Goal: Task Accomplishment & Management: Use online tool/utility

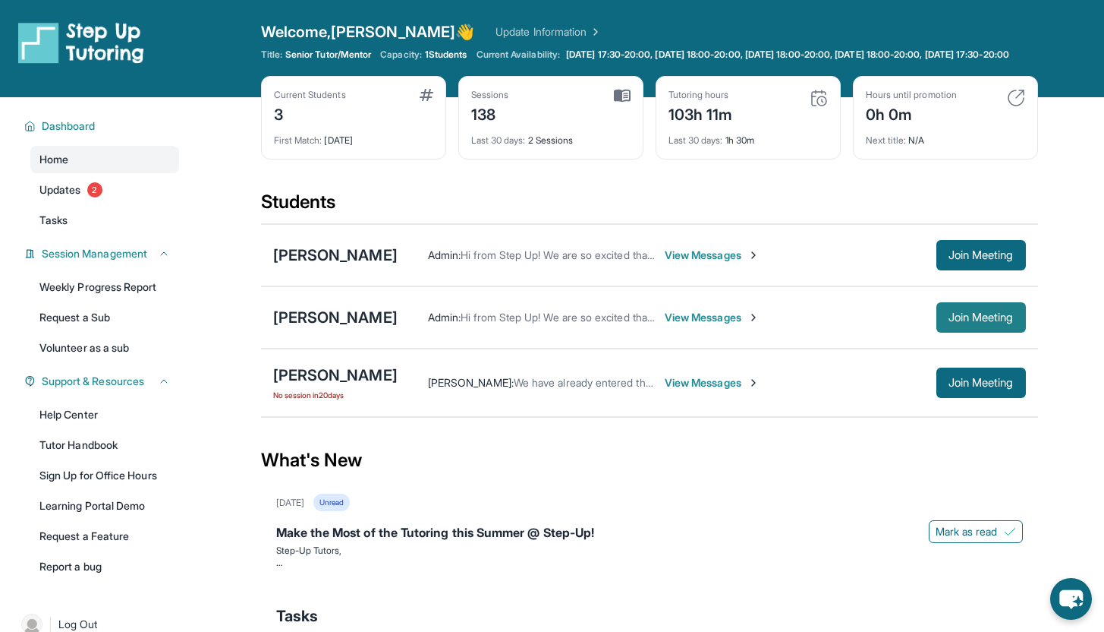
click at [937, 327] on button "Join Meeting" at bounding box center [982, 317] width 90 height 30
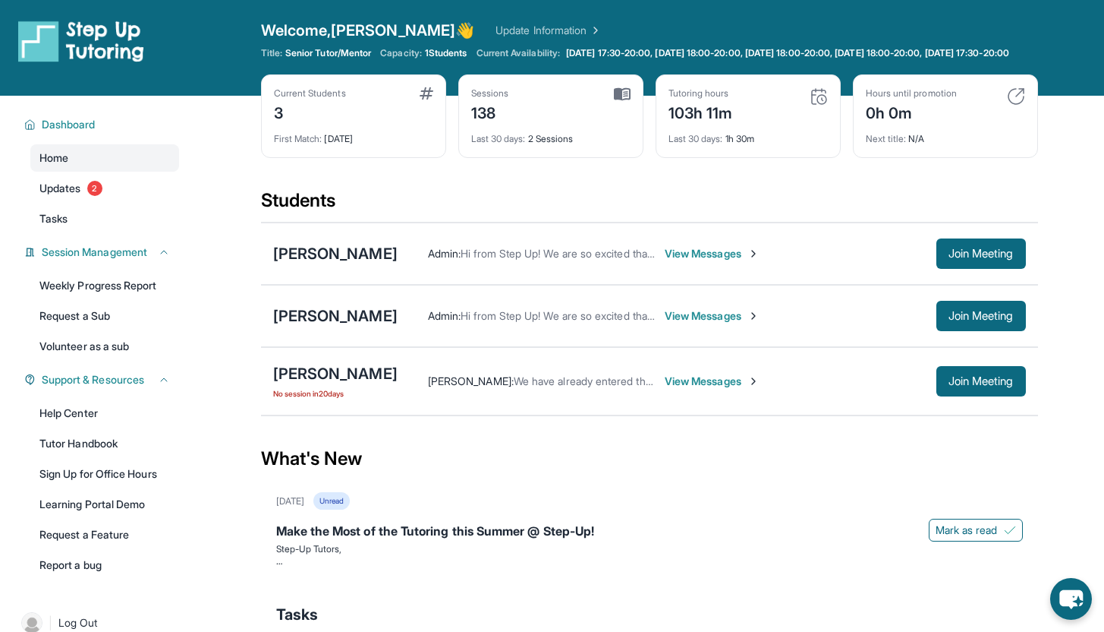
scroll to position [3, 0]
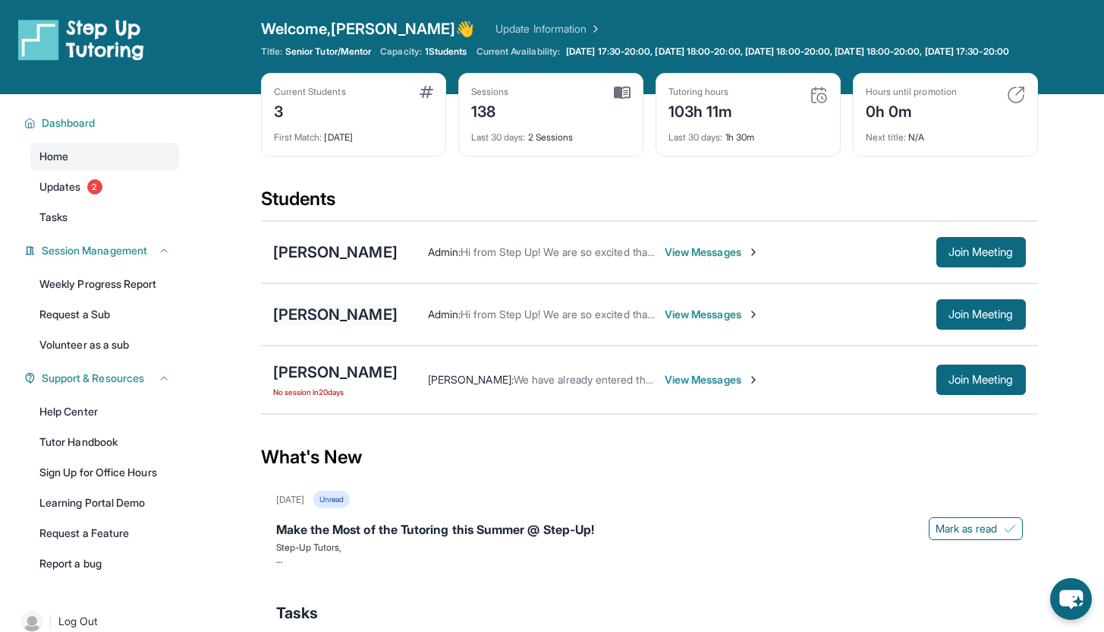
click at [339, 323] on div "[PERSON_NAME]" at bounding box center [335, 314] width 124 height 21
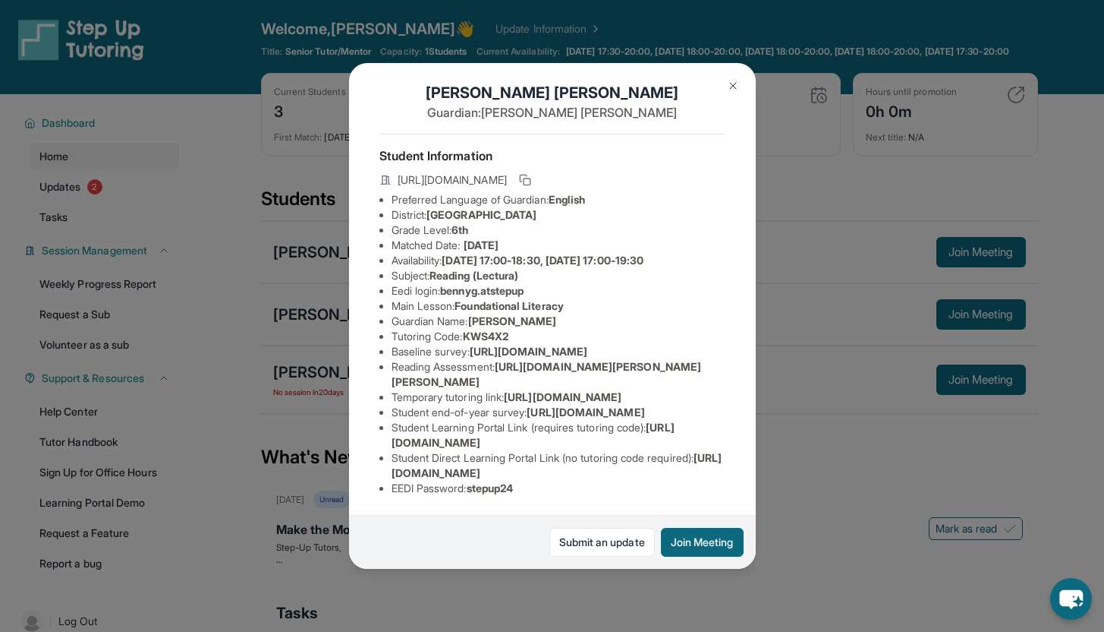
scroll to position [187, 0]
drag, startPoint x: 389, startPoint y: 312, endPoint x: 551, endPoint y: 323, distance: 162.1
click at [551, 323] on ul "Preferred Language of Guardian: English District: [GEOGRAPHIC_DATA] Unified Sch…" at bounding box center [553, 344] width 346 height 304
copy span "[URL][DOMAIN_NAME]"
click at [728, 85] on img at bounding box center [733, 86] width 12 height 12
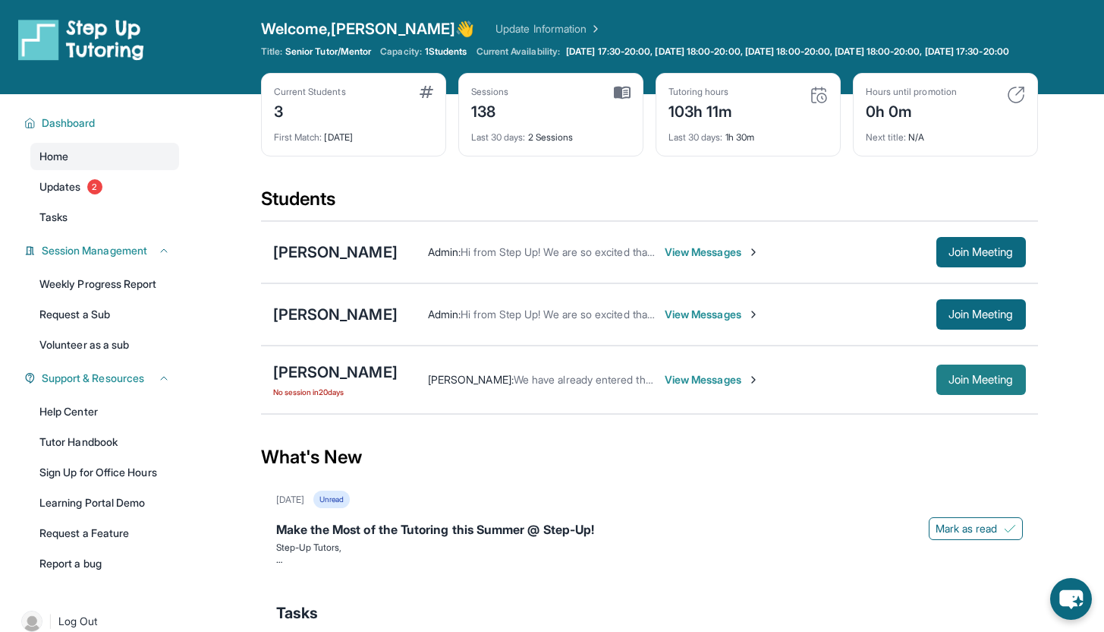
click at [973, 384] on span "Join Meeting" at bounding box center [981, 379] width 65 height 9
click at [992, 384] on span "Join Meeting" at bounding box center [981, 379] width 65 height 9
click at [993, 384] on span "Join Meeting" at bounding box center [981, 379] width 65 height 9
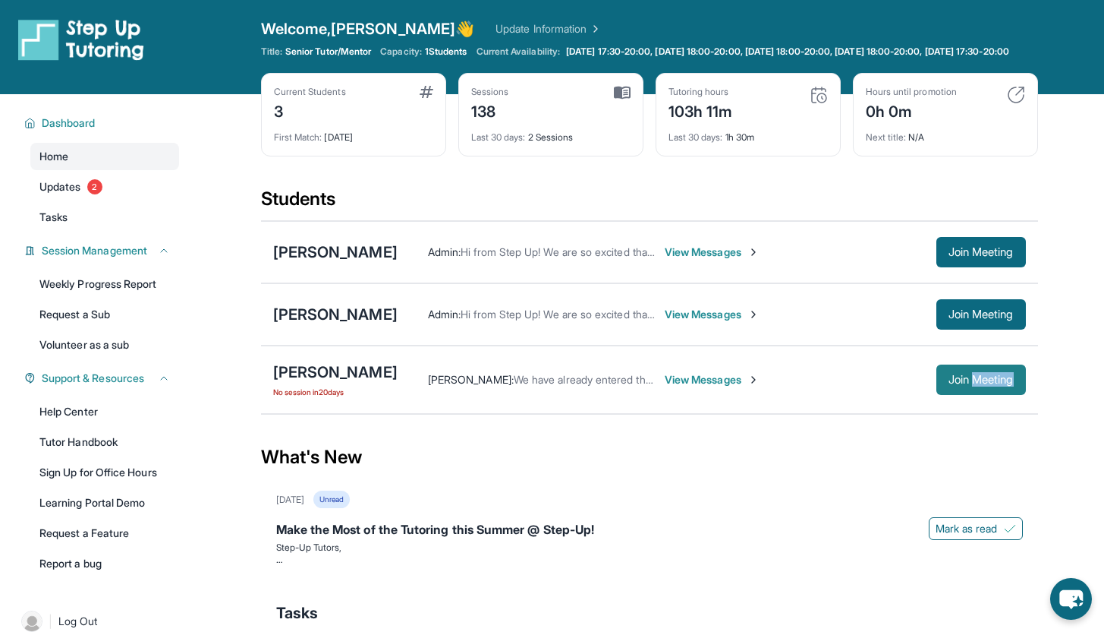
click at [949, 384] on span "Join Meeting" at bounding box center [981, 379] width 65 height 9
click at [950, 384] on span "Join Meeting" at bounding box center [981, 379] width 65 height 9
click at [332, 379] on div "[PERSON_NAME]" at bounding box center [335, 371] width 124 height 21
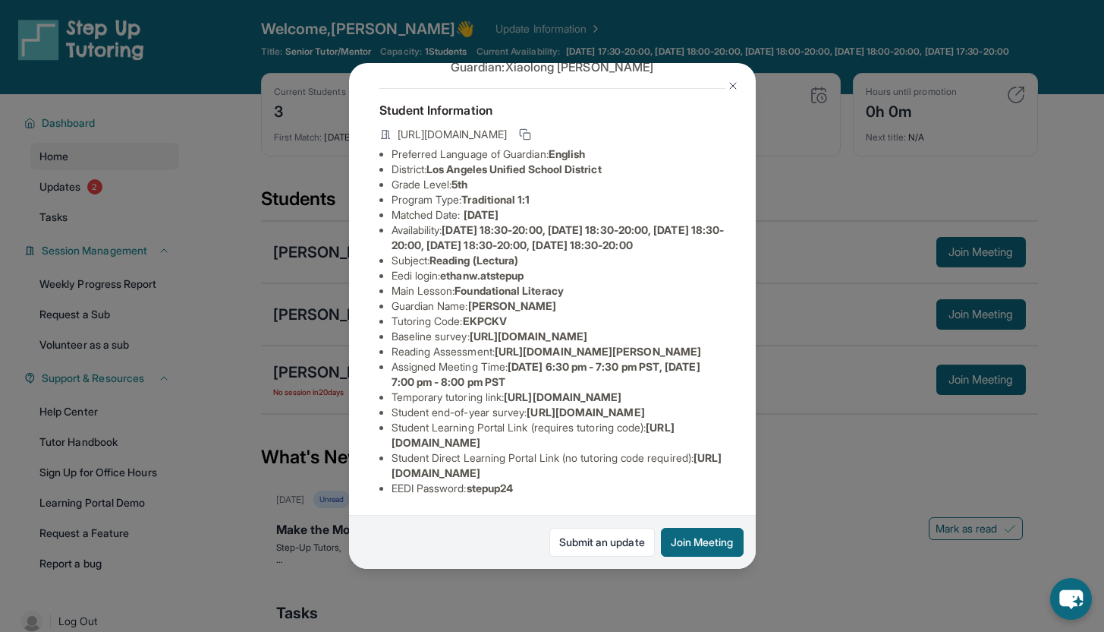
scroll to position [263, 0]
drag, startPoint x: 393, startPoint y: 310, endPoint x: 539, endPoint y: 325, distance: 146.5
click at [539, 389] on li "Temporary tutoring link : [URL][DOMAIN_NAME]" at bounding box center [559, 396] width 334 height 15
copy span "[URL][DOMAIN_NAME]"
click at [577, 389] on li "Temporary tutoring link : [URL][DOMAIN_NAME]" at bounding box center [559, 396] width 334 height 15
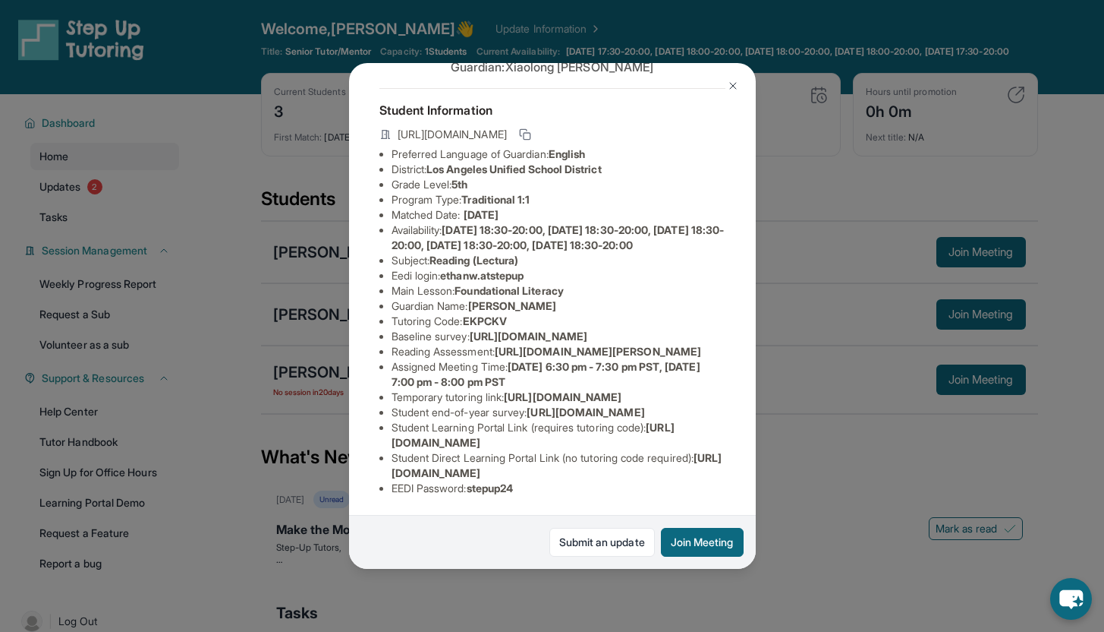
scroll to position [0, 0]
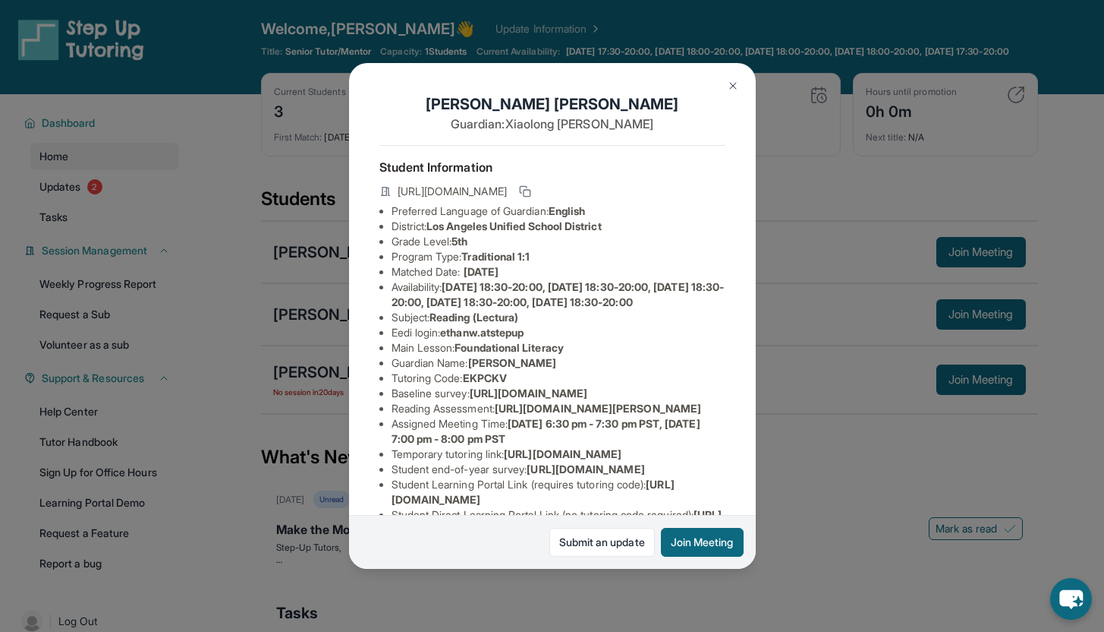
click at [737, 84] on img at bounding box center [733, 86] width 12 height 12
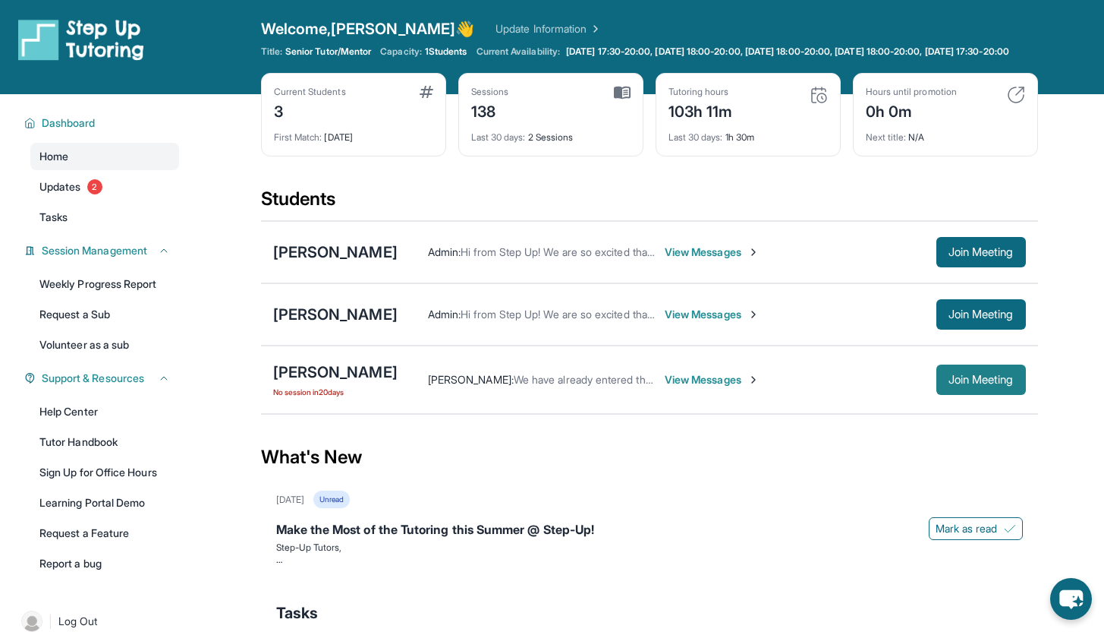
click at [954, 384] on span "Join Meeting" at bounding box center [981, 379] width 65 height 9
click at [313, 383] on div "[PERSON_NAME]" at bounding box center [335, 371] width 124 height 21
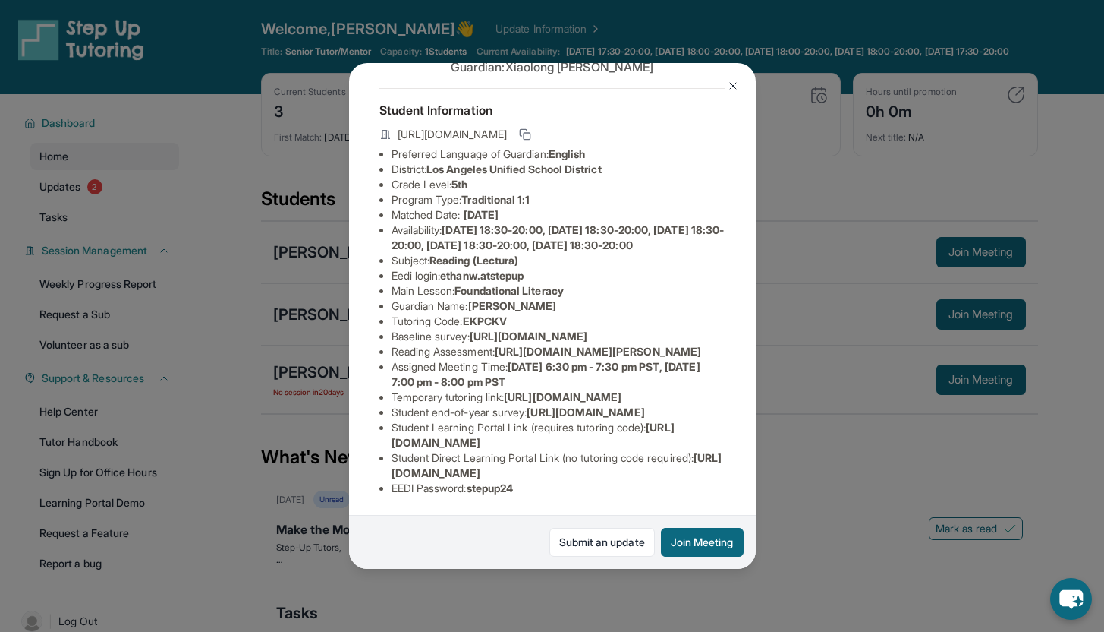
scroll to position [263, 0]
drag, startPoint x: 528, startPoint y: 324, endPoint x: 372, endPoint y: 312, distance: 156.8
click at [372, 312] on div "[PERSON_NAME] Guardian: [PERSON_NAME] Student Information [URL][DOMAIN_NAME] Pr…" at bounding box center [552, 316] width 407 height 506
copy span "[URL][DOMAIN_NAME]"
click at [602, 359] on li "Assigned Meeting Time : [DATE] 6:30 pm - 7:30 pm PST, [DATE] 7:00 pm - 8:00 pm …" at bounding box center [559, 374] width 334 height 30
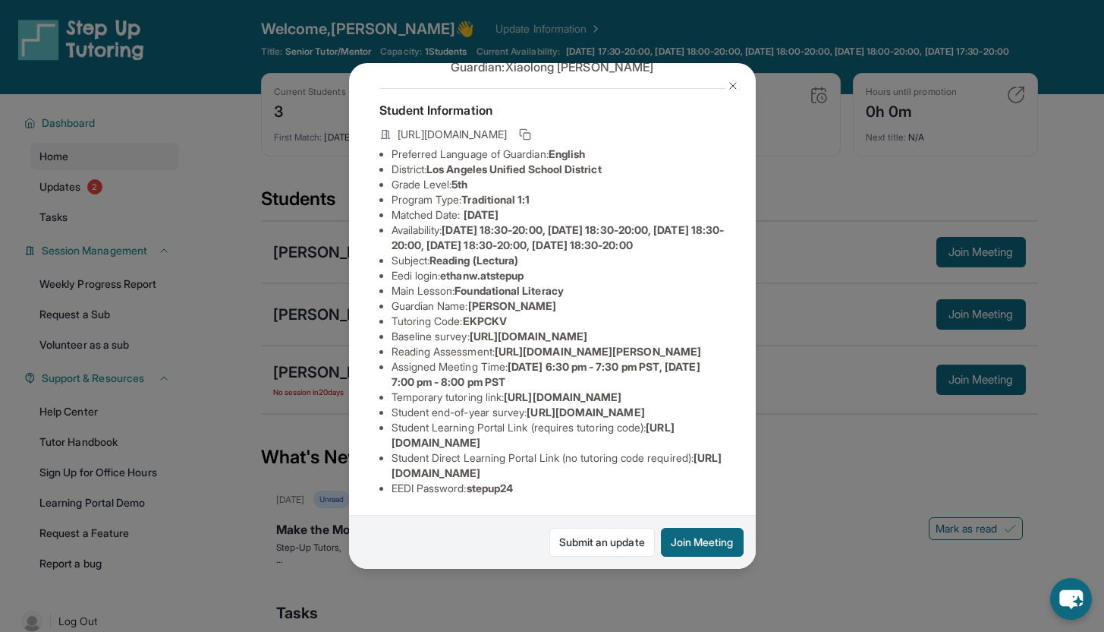
scroll to position [0, 0]
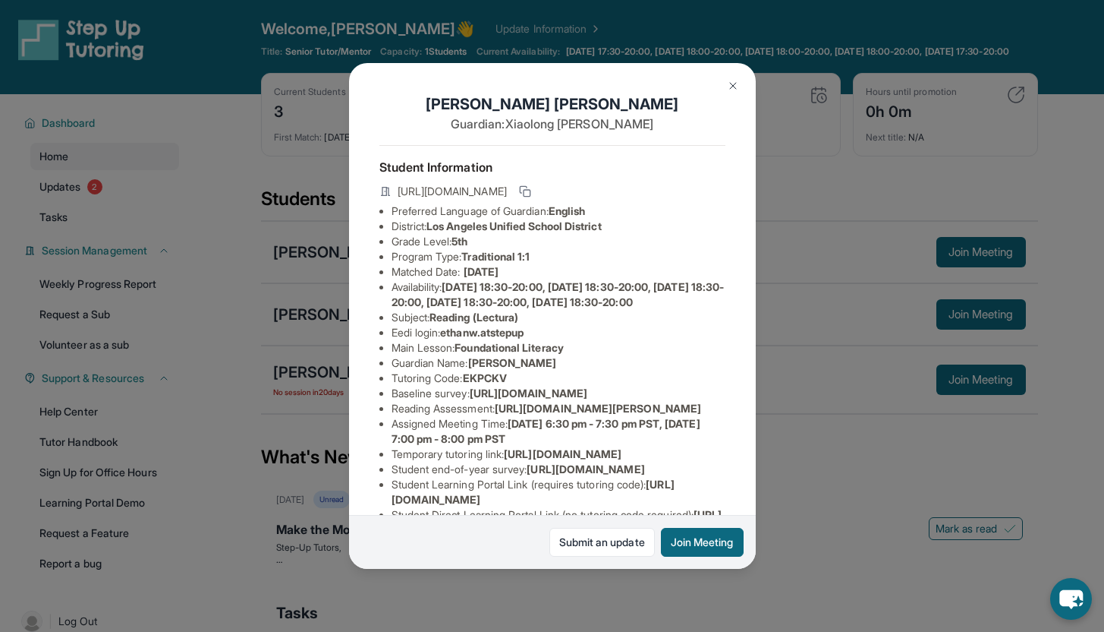
drag, startPoint x: 614, startPoint y: 203, endPoint x: 383, endPoint y: 199, distance: 230.8
click at [383, 199] on div "[URL][DOMAIN_NAME]" at bounding box center [553, 192] width 346 height 21
copy span "[URL][DOMAIN_NAME]"
click at [569, 401] on li "Baseline survey : [URL][DOMAIN_NAME]" at bounding box center [559, 393] width 334 height 15
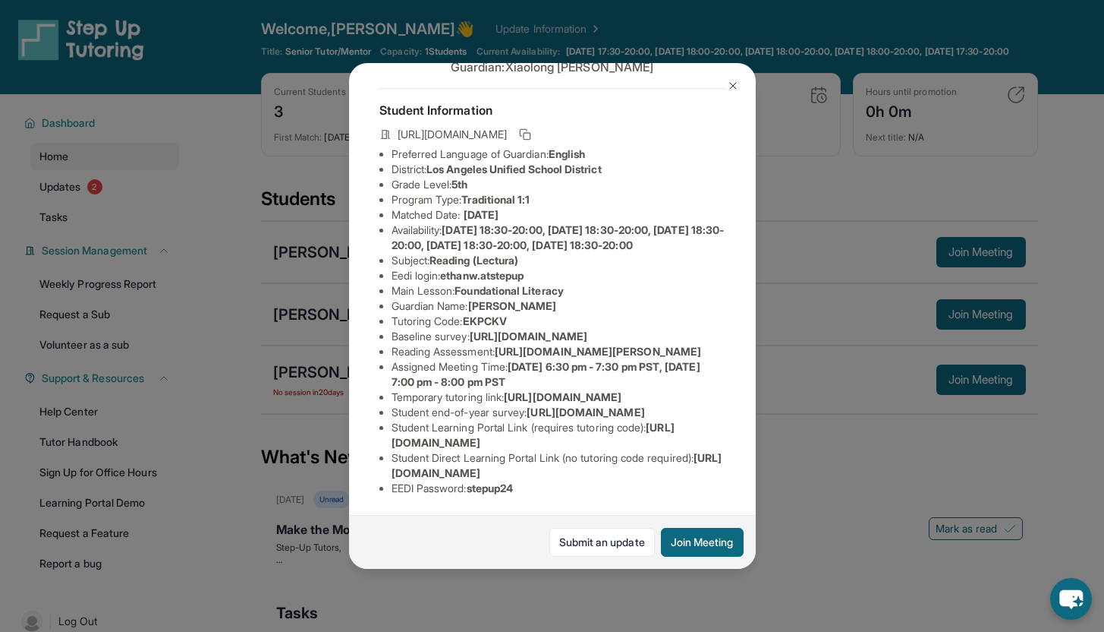
scroll to position [260, 0]
drag, startPoint x: 390, startPoint y: 467, endPoint x: 703, endPoint y: 465, distance: 312.7
click at [703, 465] on ul "Preferred Language of Guardian: English District: [GEOGRAPHIC_DATA] Unified Sch…" at bounding box center [553, 320] width 346 height 349
copy span "[URL][DOMAIN_NAME]"
click at [738, 76] on button at bounding box center [733, 86] width 30 height 30
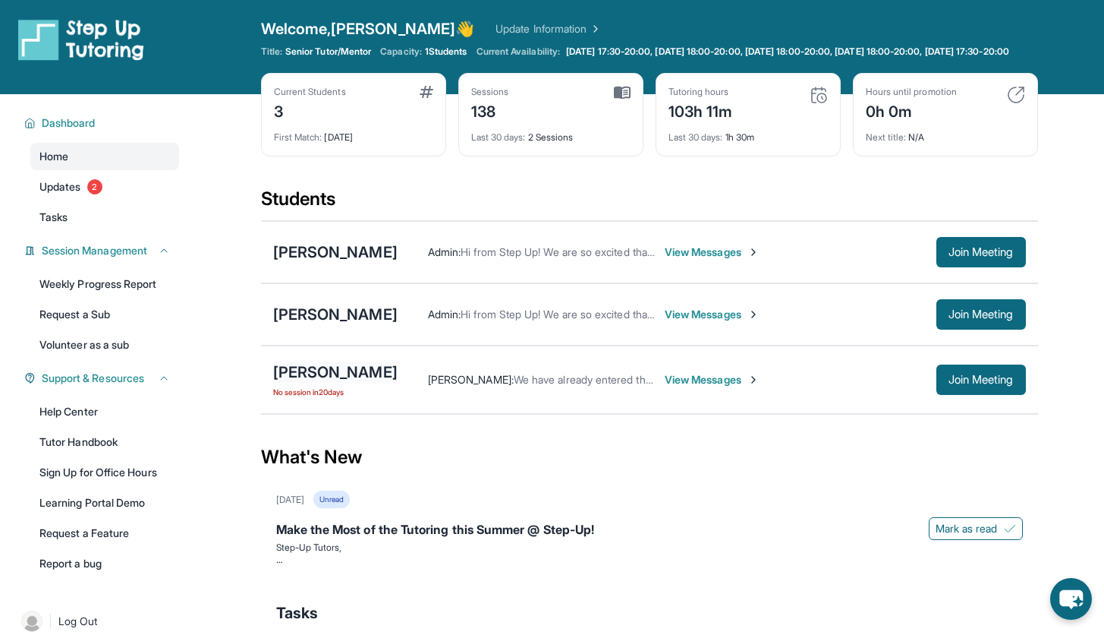
click at [329, 382] on div "[PERSON_NAME]" at bounding box center [335, 371] width 124 height 21
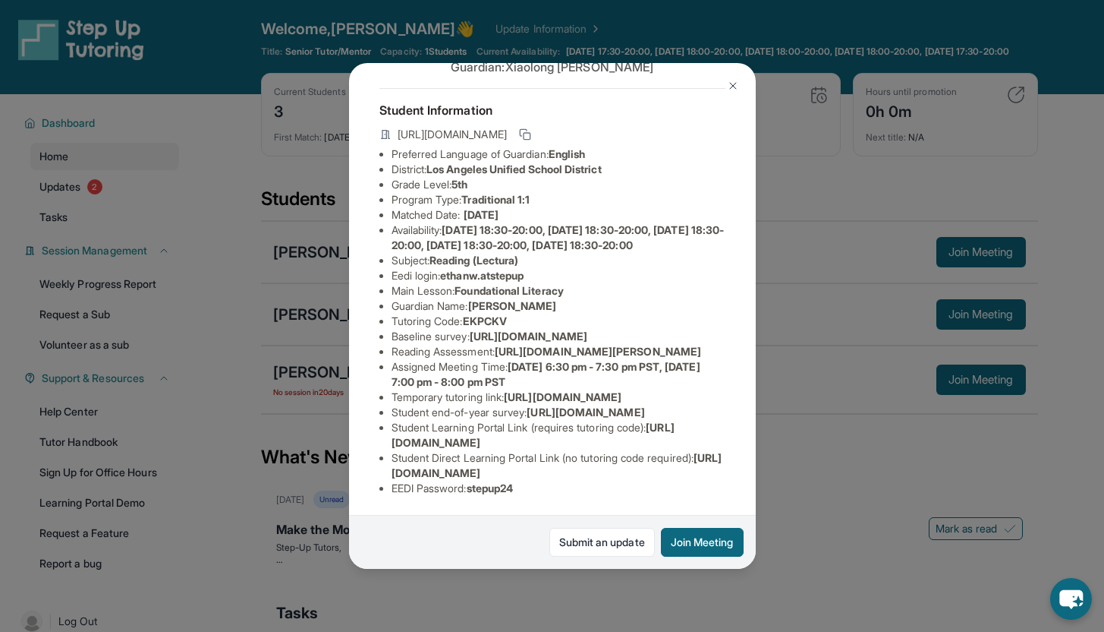
scroll to position [263, 0]
drag, startPoint x: 391, startPoint y: 311, endPoint x: 552, endPoint y: 320, distance: 161.2
click at [552, 389] on li "Temporary tutoring link : [URL][DOMAIN_NAME]" at bounding box center [559, 396] width 334 height 15
copy span "[URL][DOMAIN_NAME]"
click at [676, 549] on button "Join Meeting" at bounding box center [702, 542] width 83 height 29
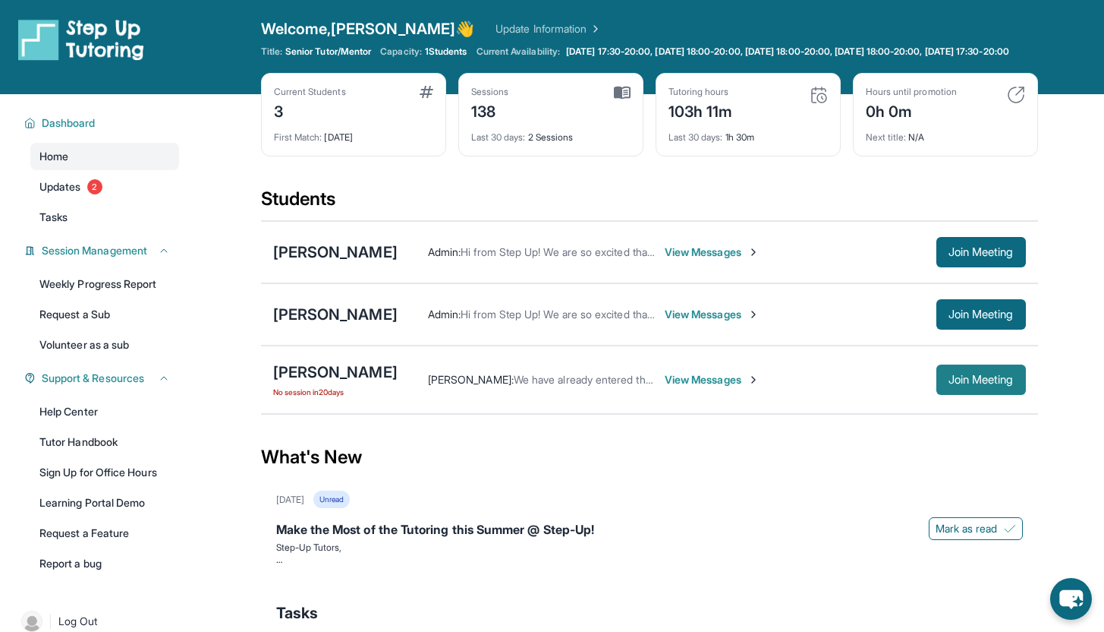
click at [954, 384] on span "Join Meeting" at bounding box center [981, 379] width 65 height 9
click at [291, 380] on div "[PERSON_NAME]" at bounding box center [335, 371] width 124 height 21
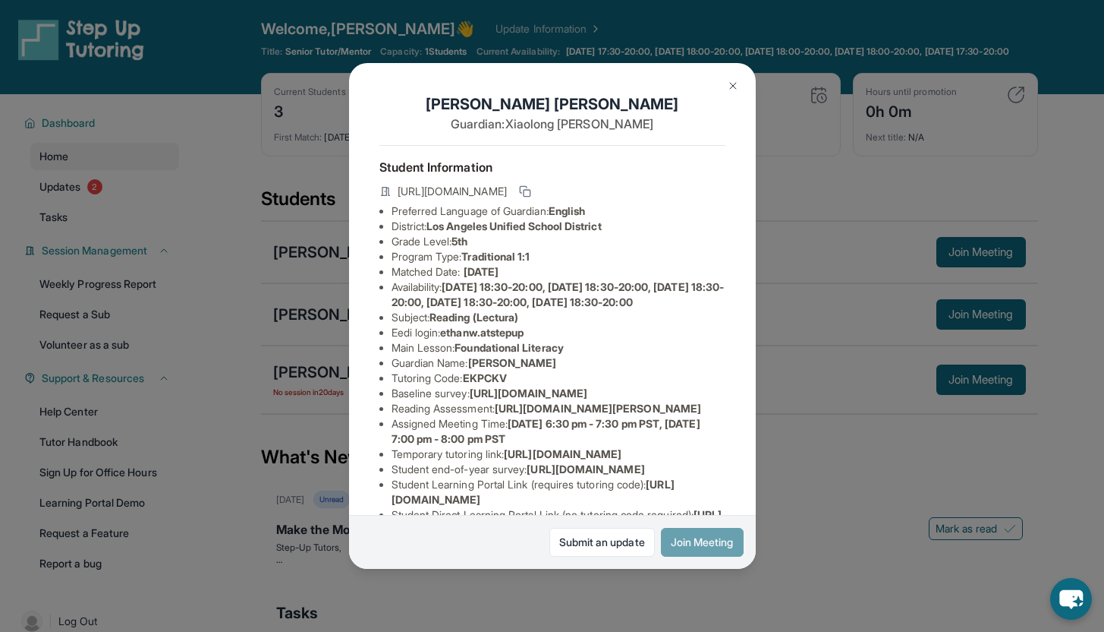
click at [695, 540] on button "Join Meeting" at bounding box center [702, 542] width 83 height 29
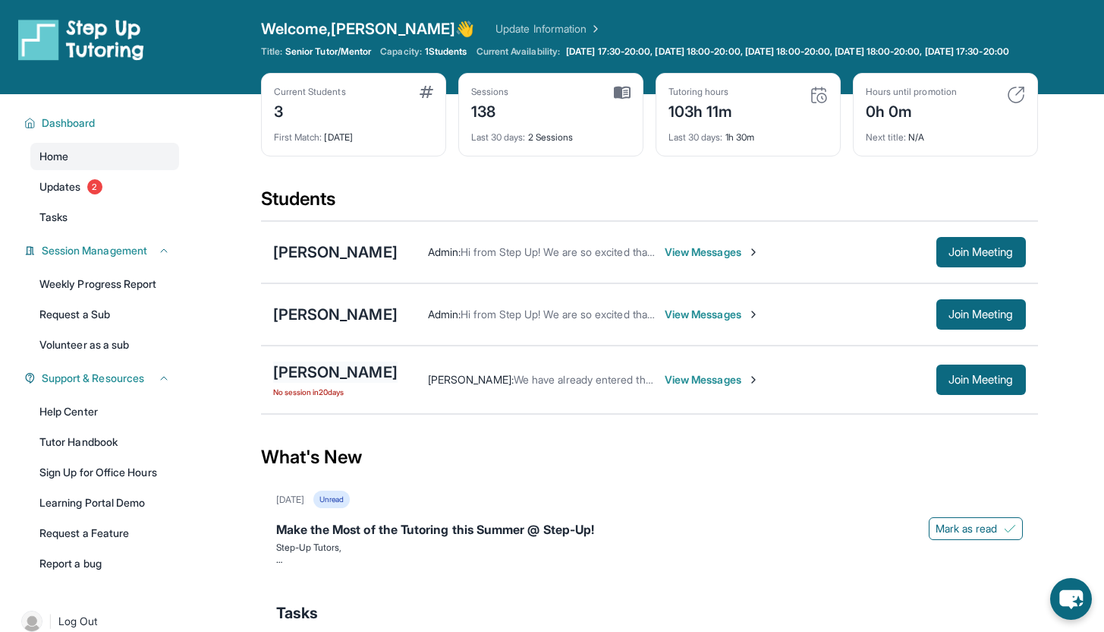
click at [315, 371] on div "[PERSON_NAME] No session [DATE] [PERSON_NAME] : We have already entered the cla…" at bounding box center [649, 379] width 777 height 68
click at [326, 383] on div "[PERSON_NAME]" at bounding box center [335, 371] width 124 height 21
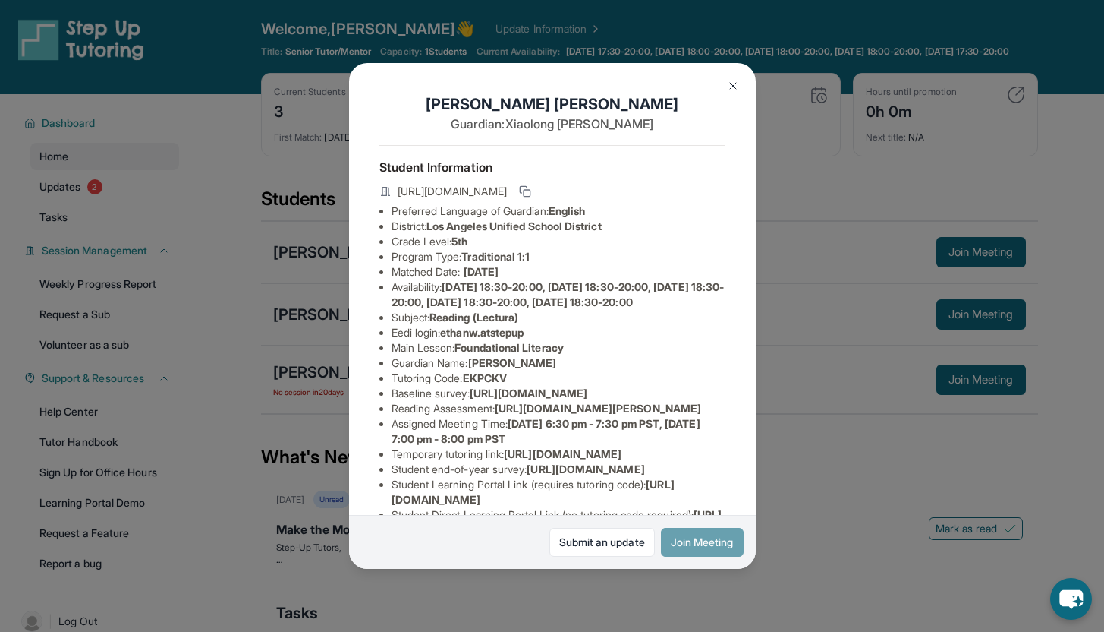
click at [704, 539] on button "Join Meeting" at bounding box center [702, 542] width 83 height 29
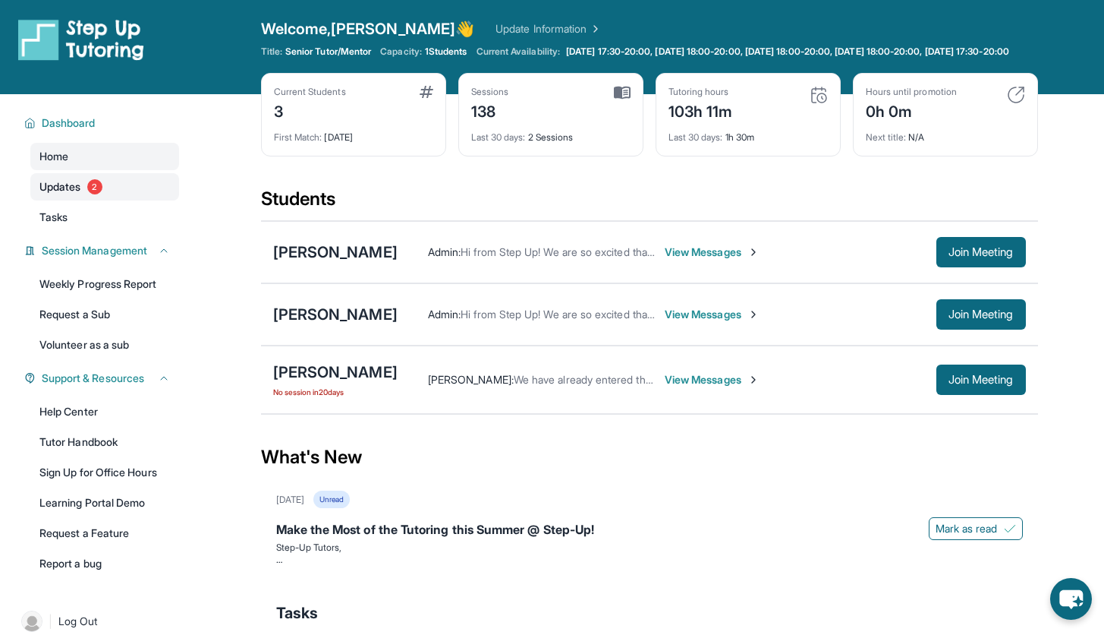
click at [96, 187] on link "Updates 2" at bounding box center [104, 186] width 149 height 27
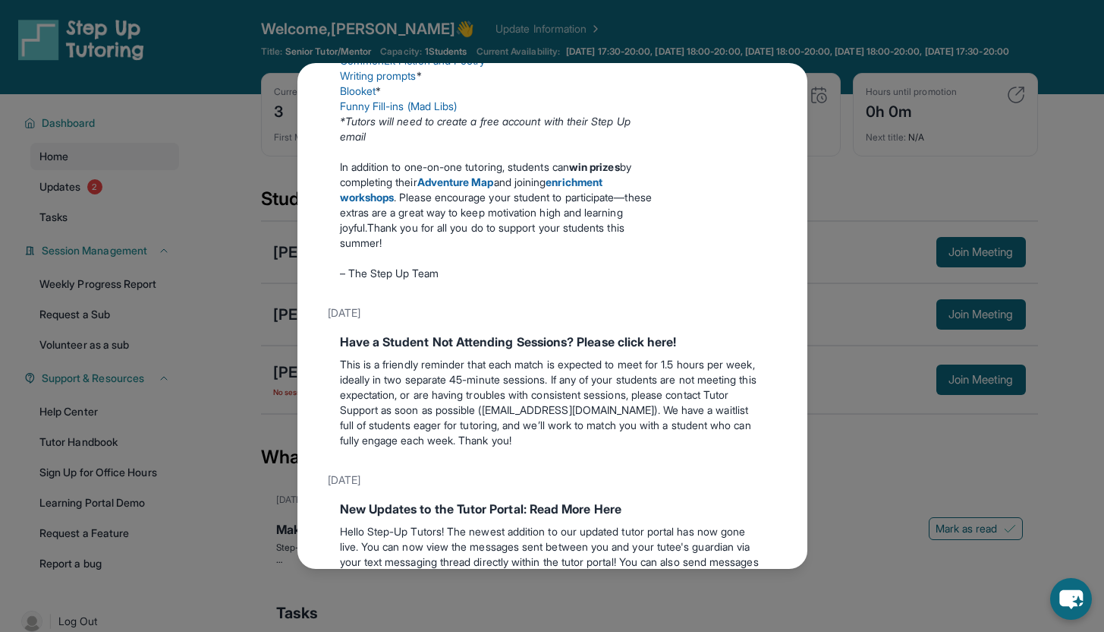
scroll to position [607, 0]
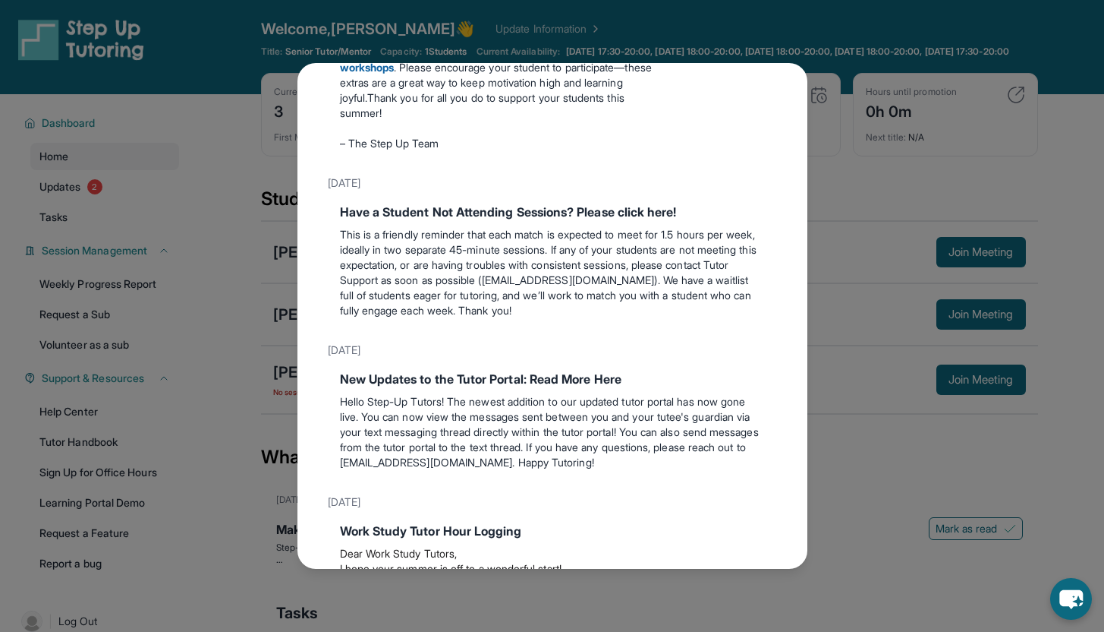
click at [947, 164] on div "Updates [DATE] Make the Most of the Tutoring this Summer @ Step-Up! Step-Up Tut…" at bounding box center [552, 316] width 1104 height 632
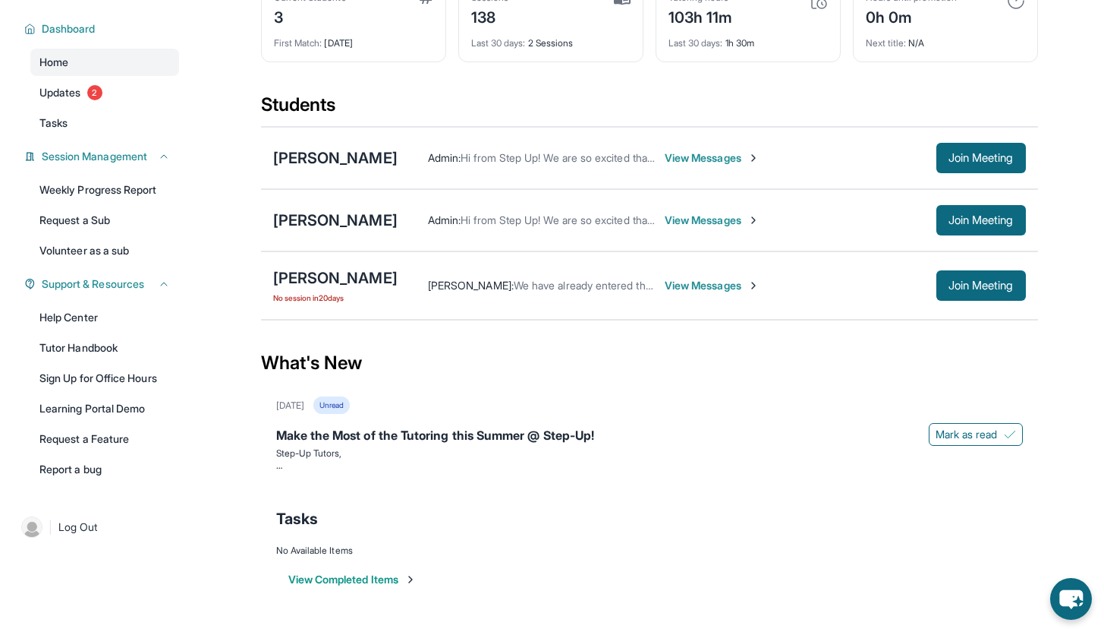
scroll to position [109, 0]
click at [137, 408] on link "Learning Portal Demo" at bounding box center [104, 408] width 149 height 27
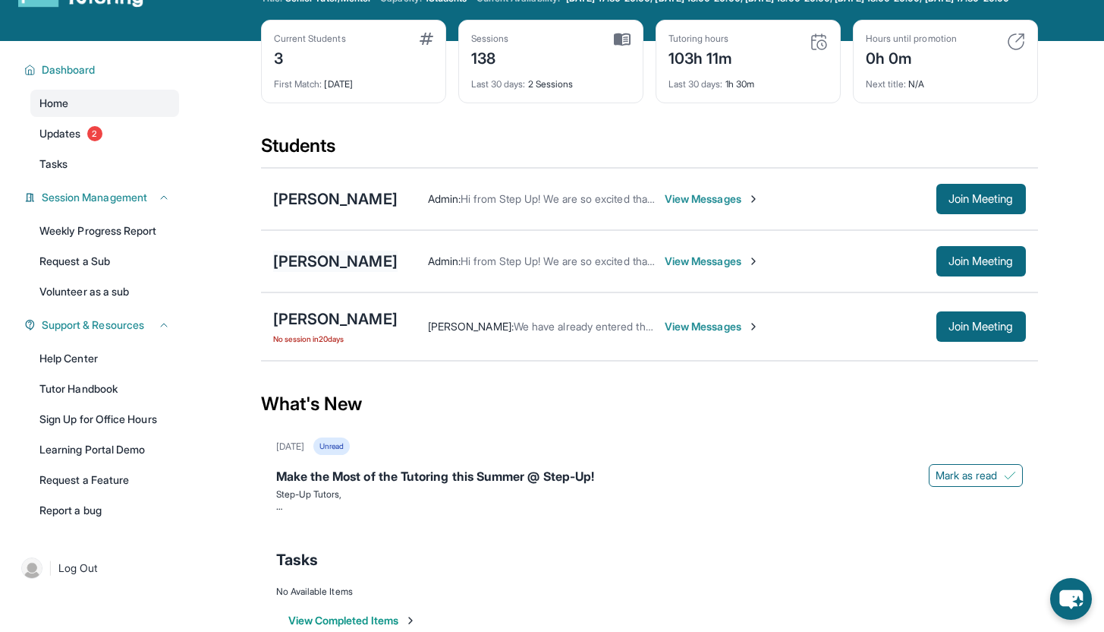
scroll to position [0, 0]
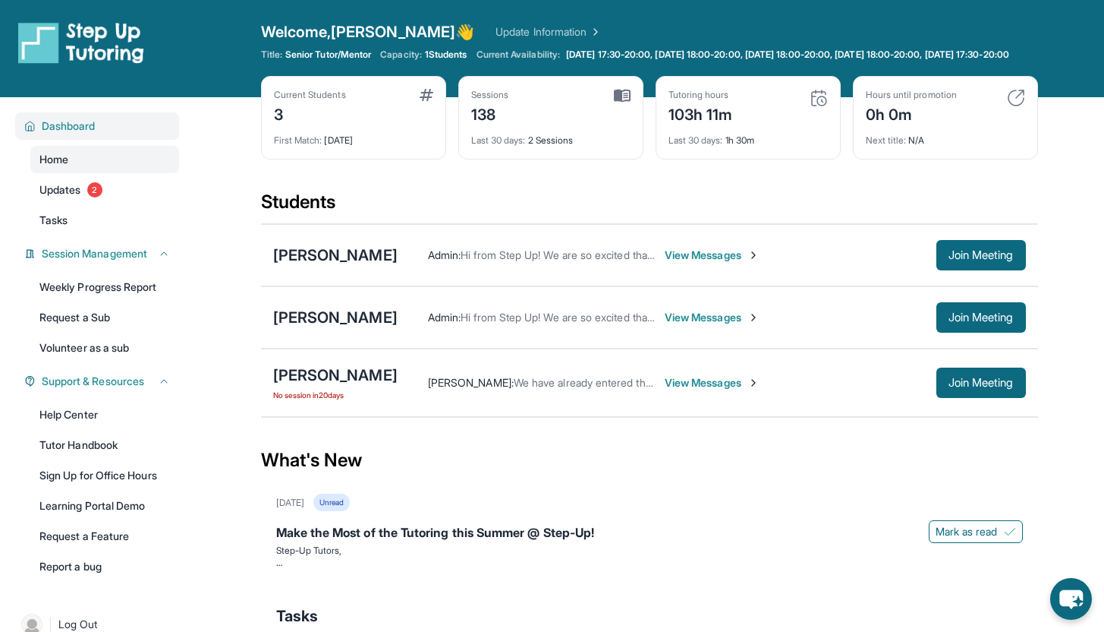
click at [71, 134] on span "Dashboard" at bounding box center [69, 125] width 54 height 15
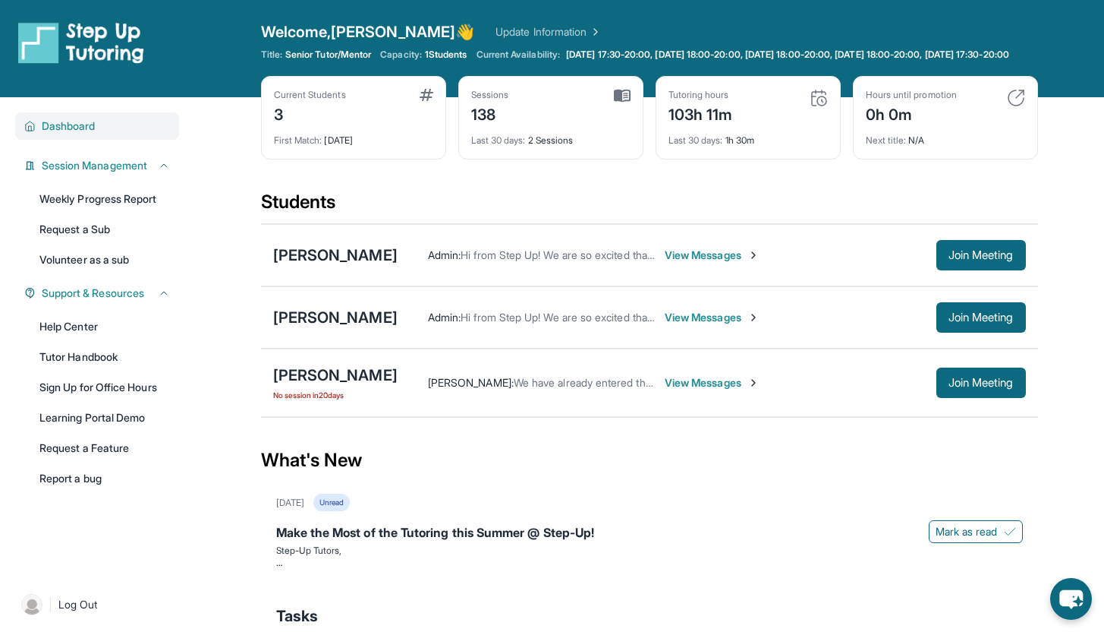
click at [74, 134] on span "Dashboard" at bounding box center [69, 125] width 54 height 15
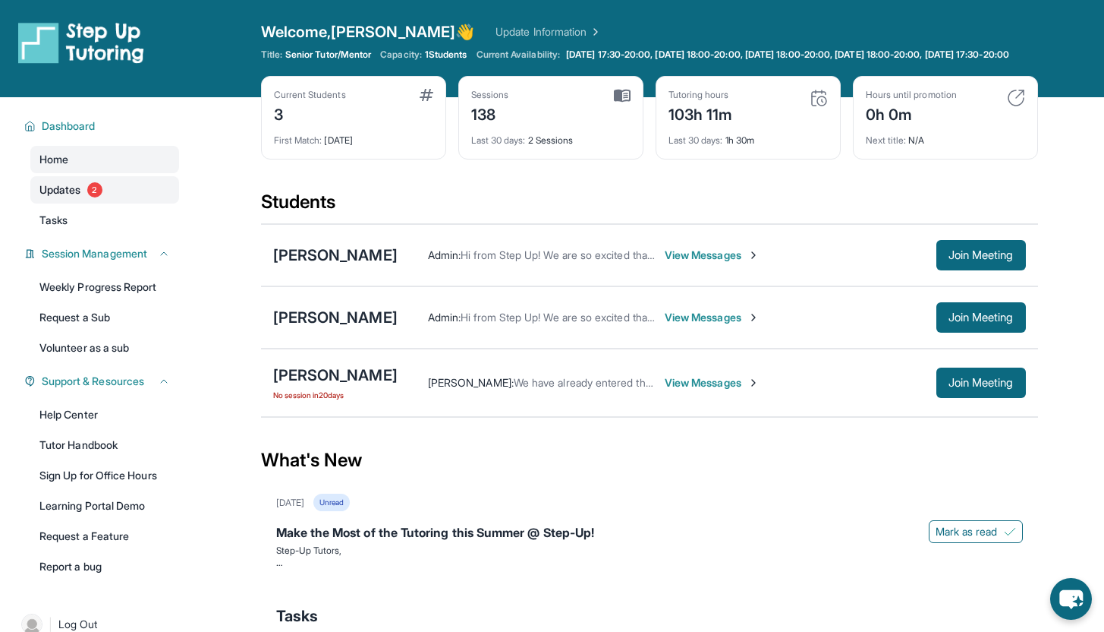
click at [90, 197] on span "2" at bounding box center [94, 189] width 15 height 15
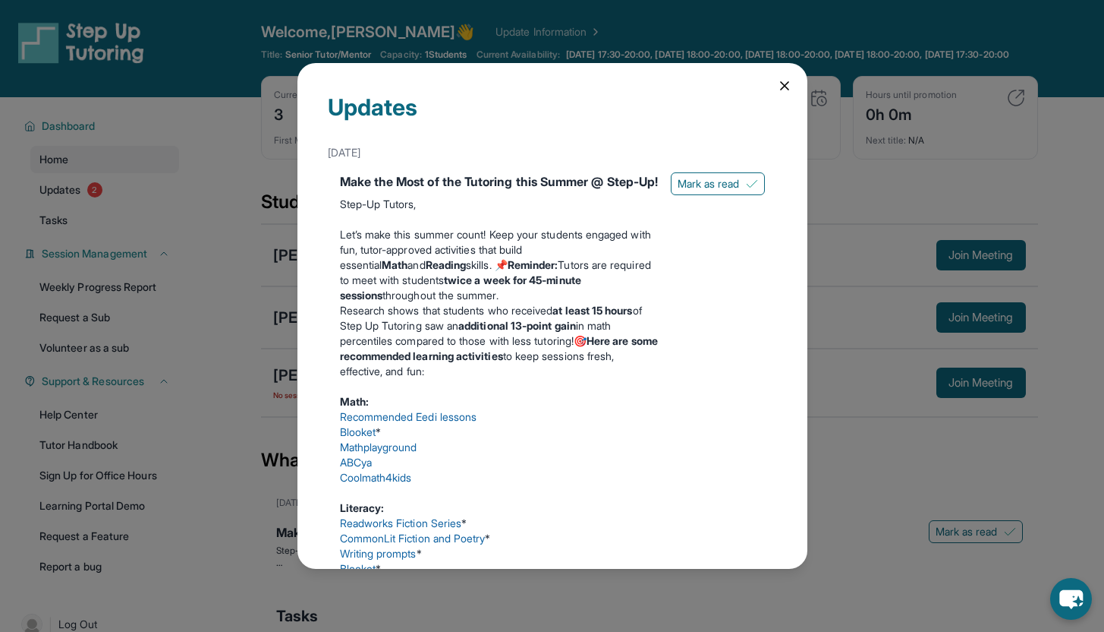
click at [783, 94] on div "Updates [DATE] Make the Most of the Tutoring this Summer @ Step-Up! Step-Up Tut…" at bounding box center [553, 316] width 510 height 506
click at [778, 91] on icon at bounding box center [784, 85] width 15 height 15
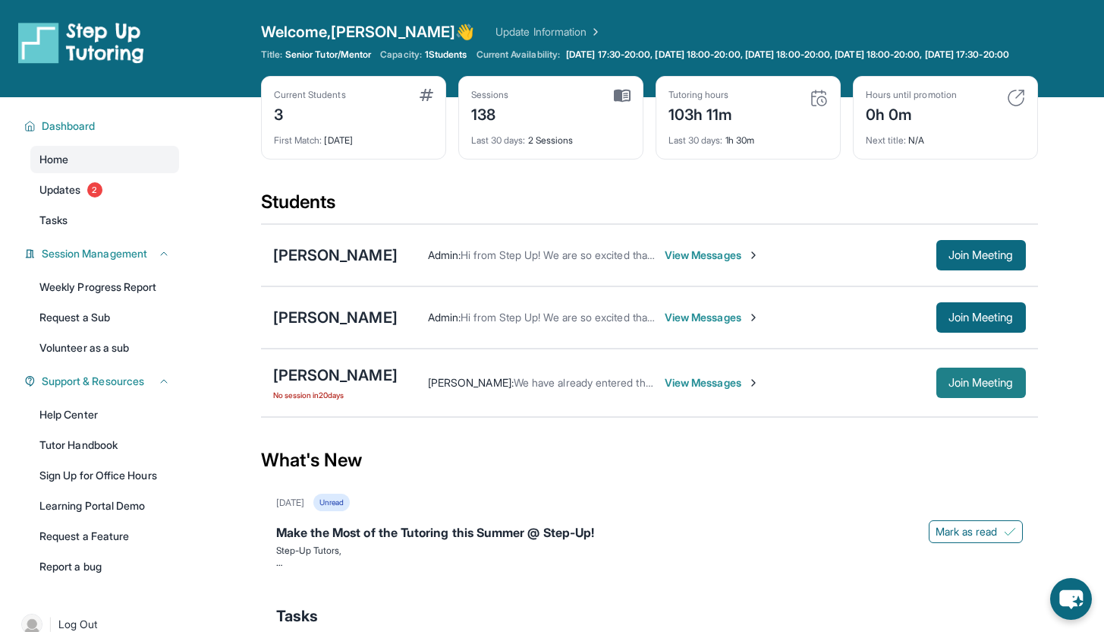
click at [992, 387] on span "Join Meeting" at bounding box center [981, 382] width 65 height 9
click at [357, 386] on div "[PERSON_NAME]" at bounding box center [335, 374] width 124 height 21
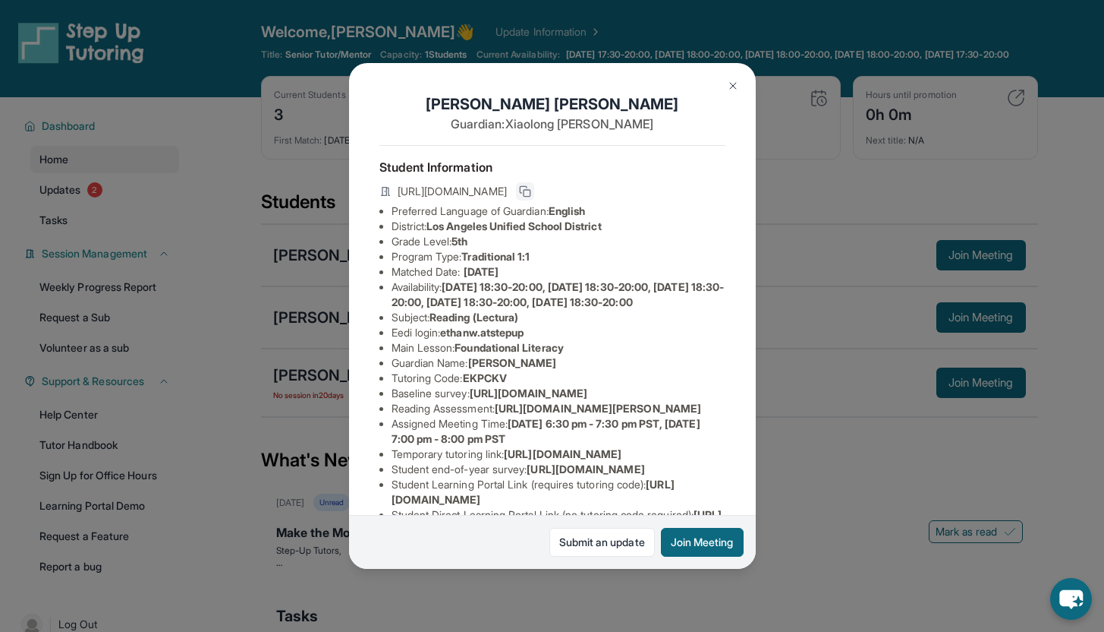
click at [531, 194] on icon at bounding box center [525, 191] width 12 height 12
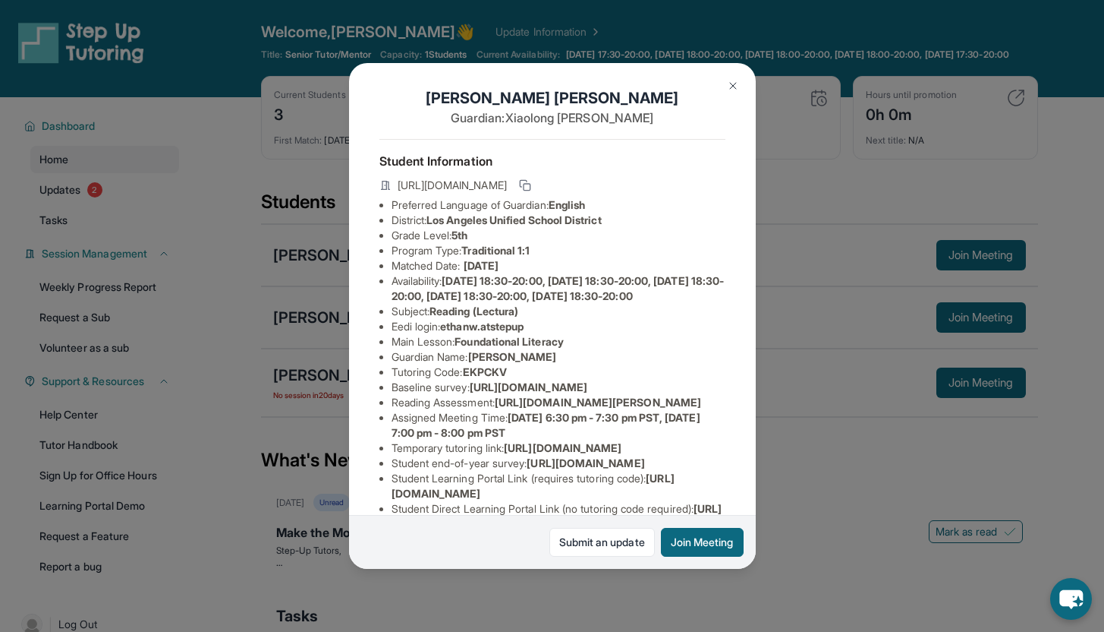
scroll to position [13, 0]
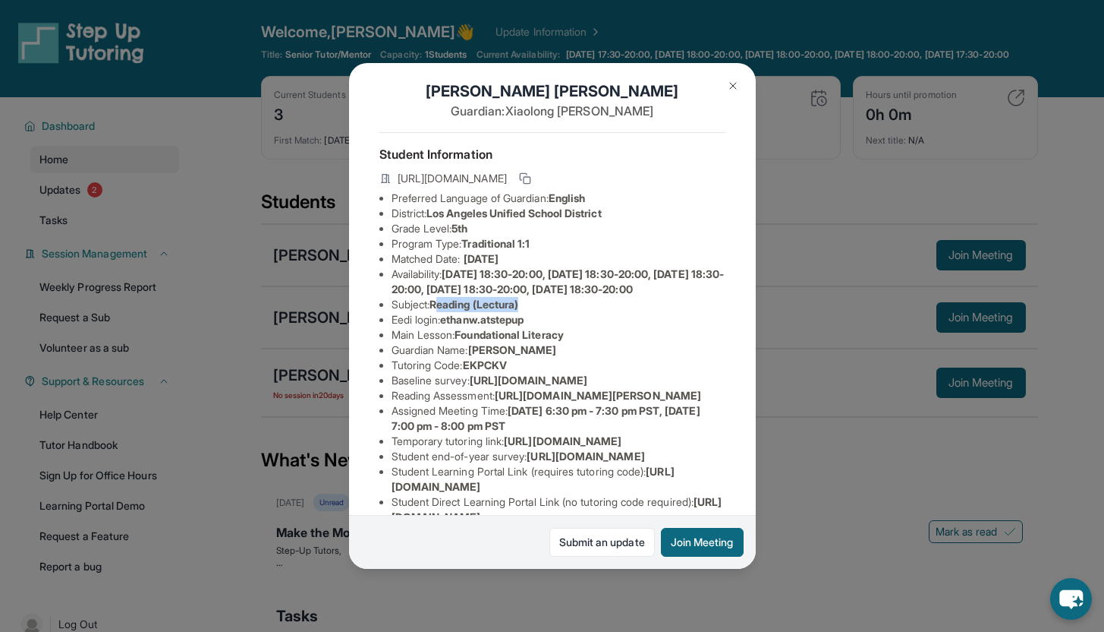
drag, startPoint x: 442, startPoint y: 327, endPoint x: 576, endPoint y: 322, distance: 134.5
click at [576, 312] on li "Subject : Reading (Lectura)" at bounding box center [559, 304] width 334 height 15
